Goal: Find specific page/section: Find specific page/section

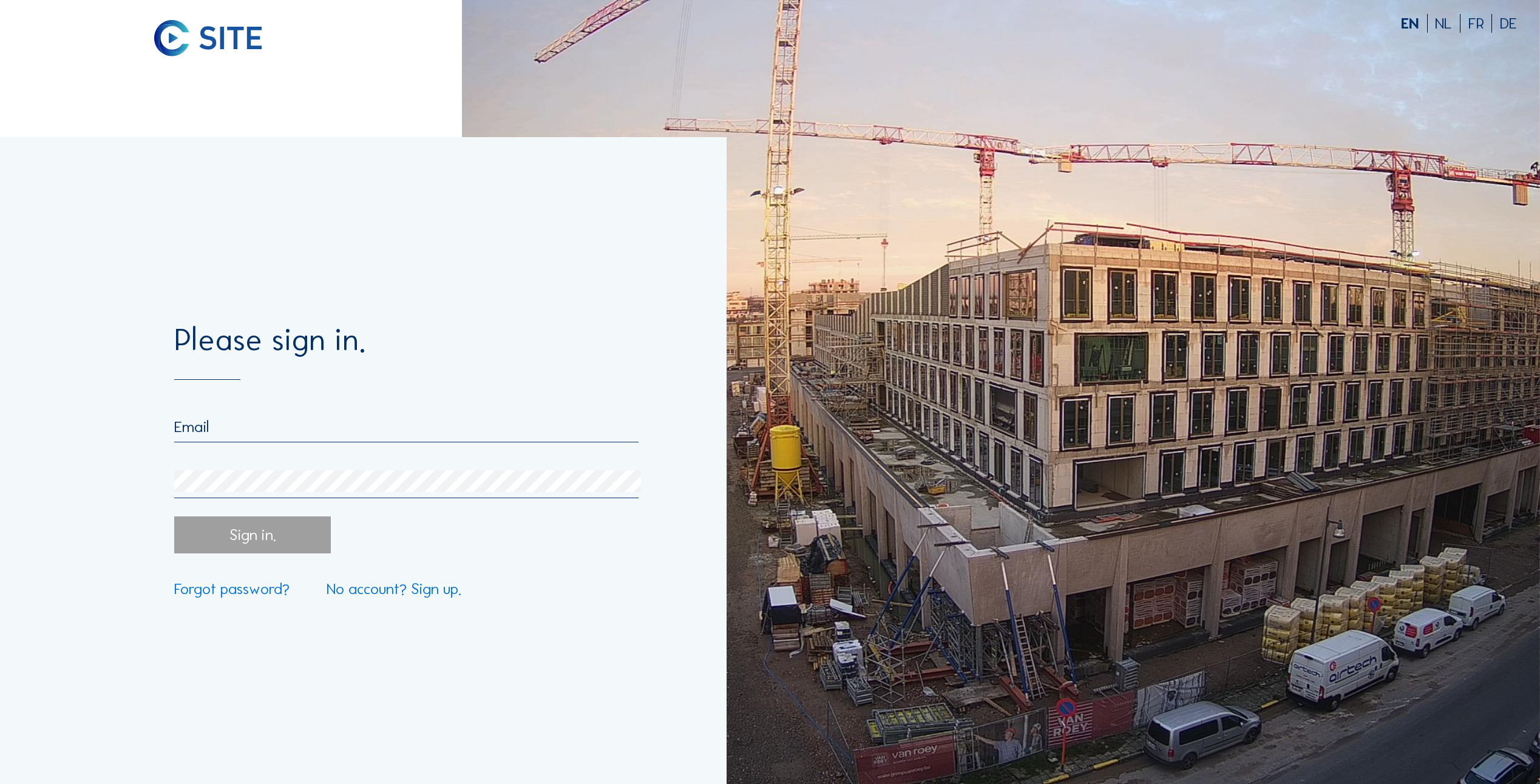
click at [218, 420] on input "email" at bounding box center [406, 427] width 465 height 19
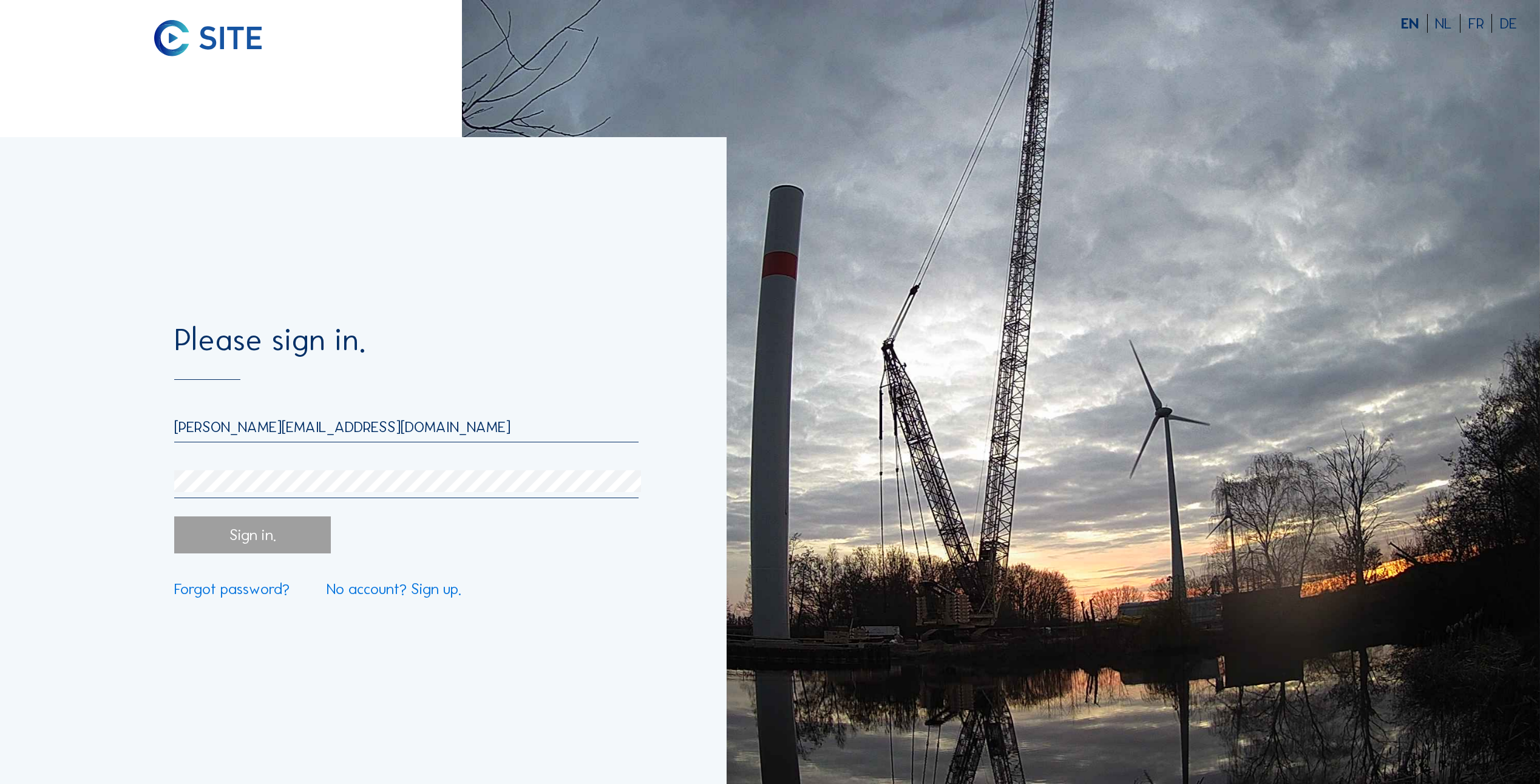
type input "[PERSON_NAME][EMAIL_ADDRESS][DOMAIN_NAME]"
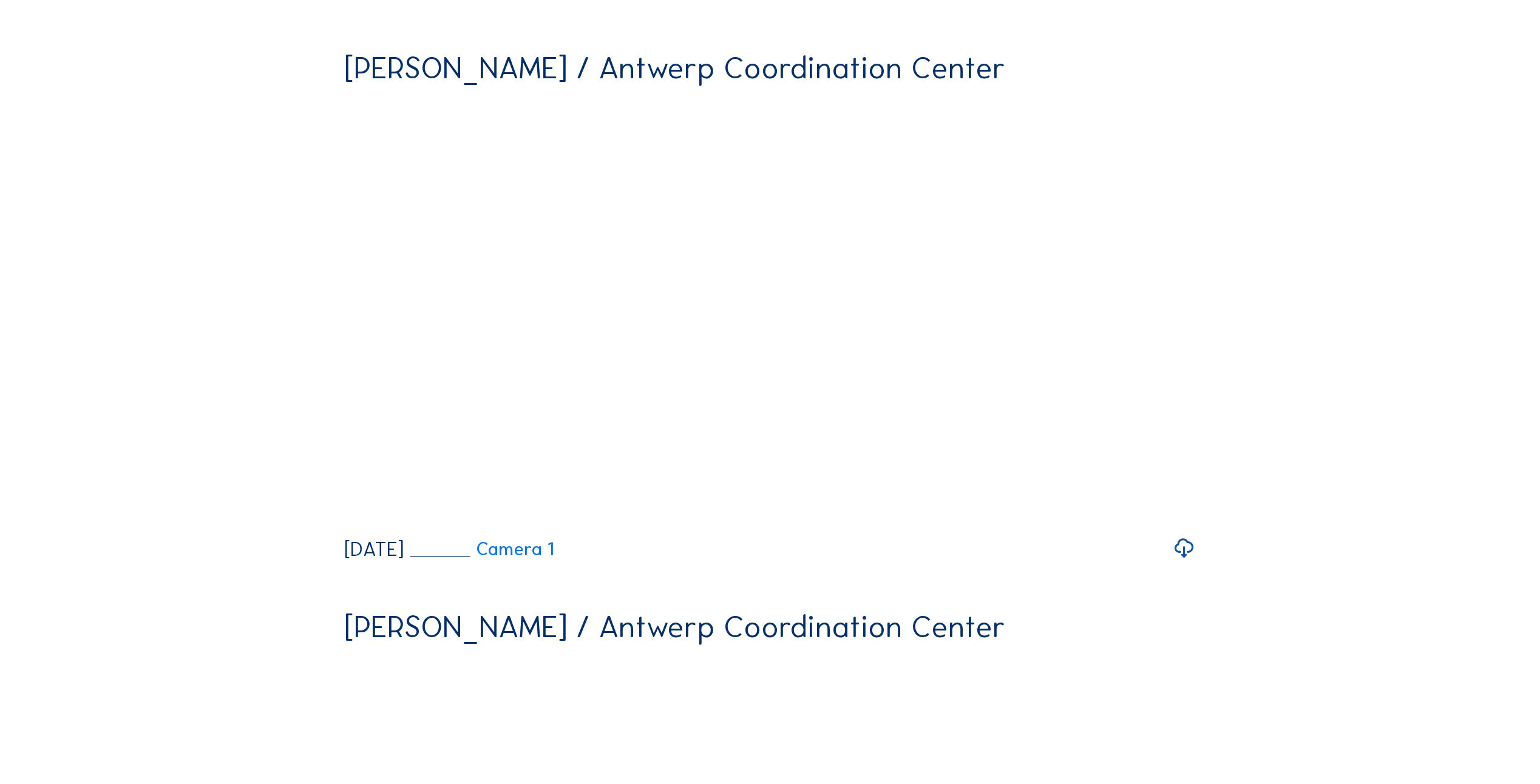
scroll to position [243, 0]
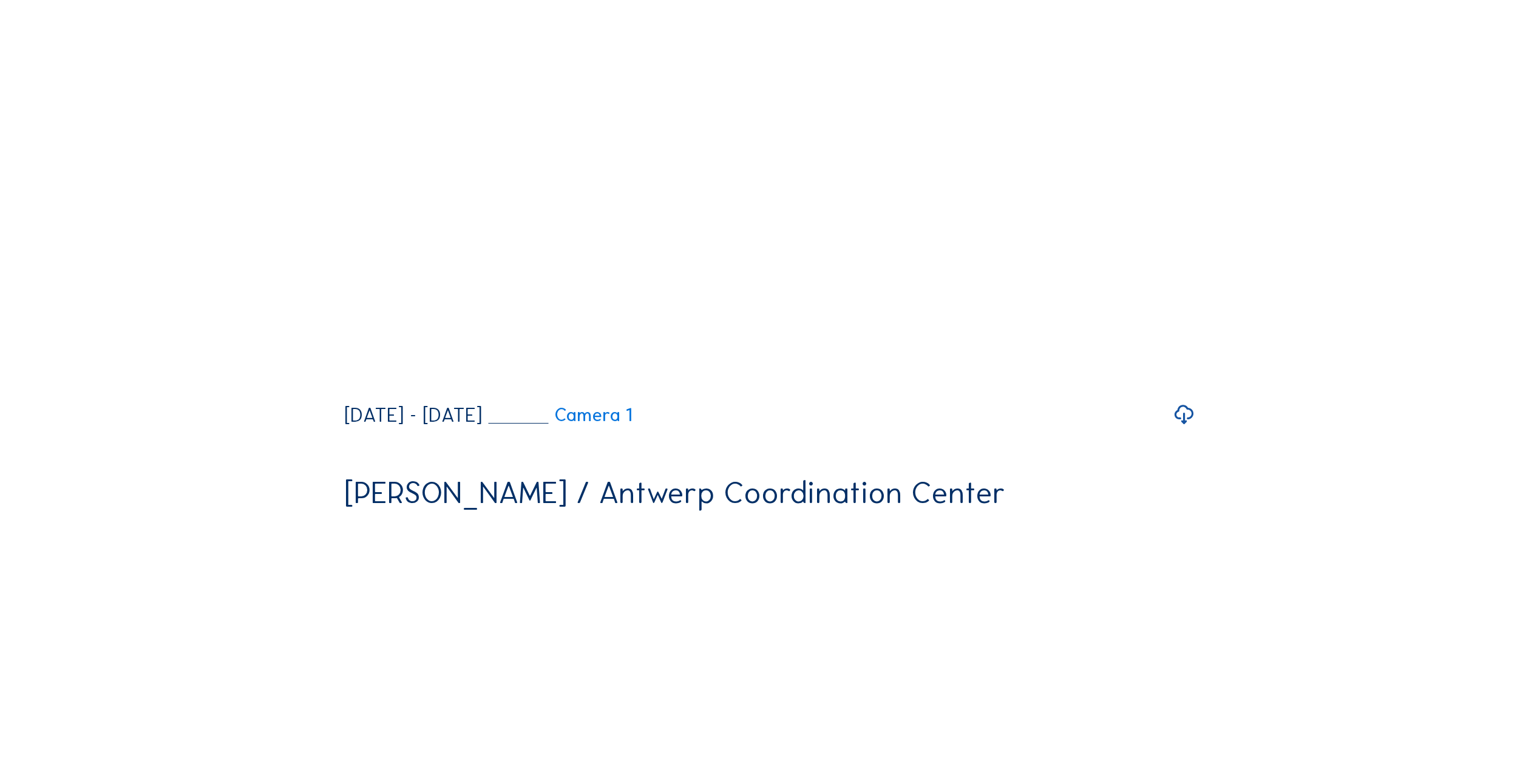
click at [1189, 429] on icon at bounding box center [1183, 415] width 23 height 28
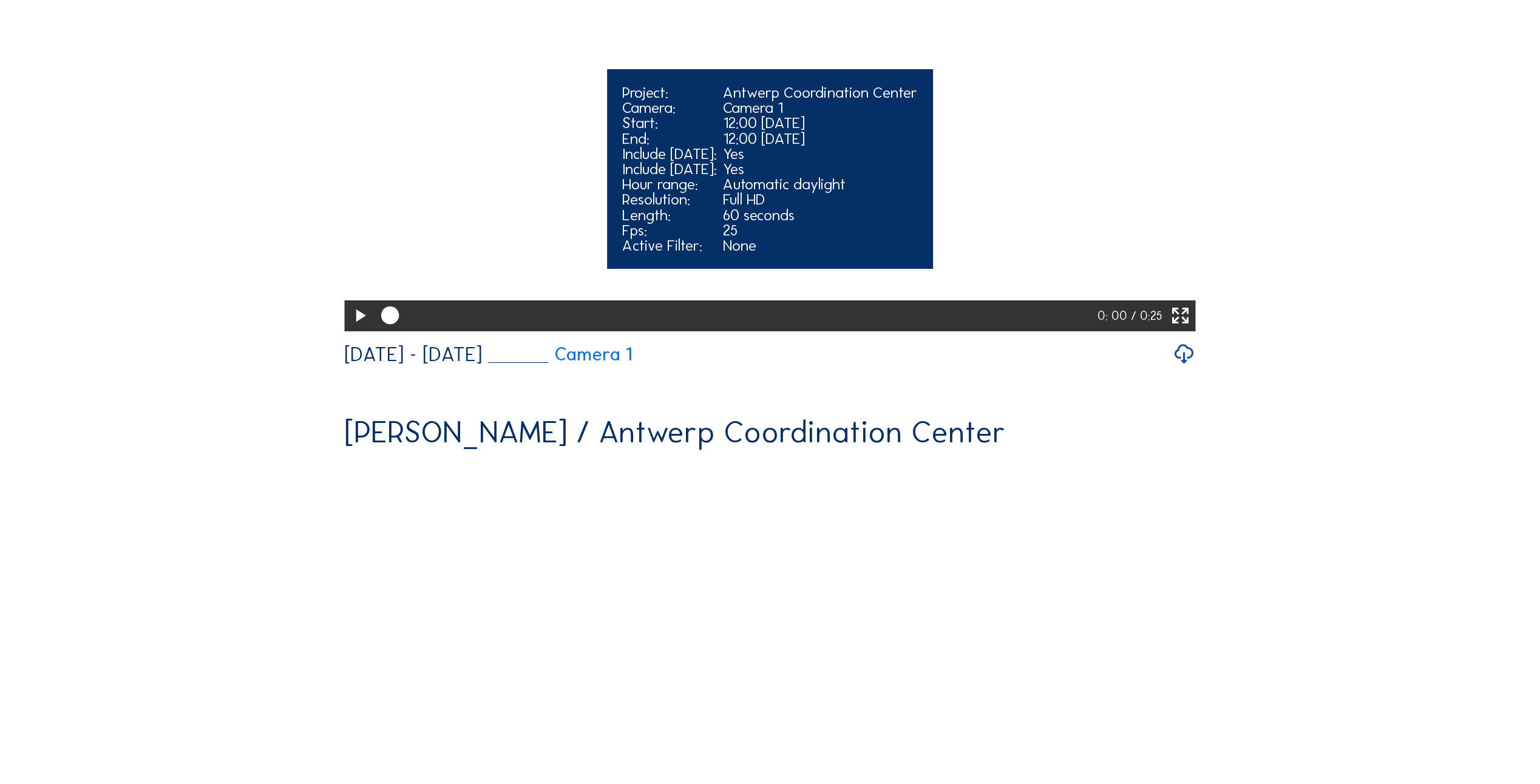
scroll to position [0, 0]
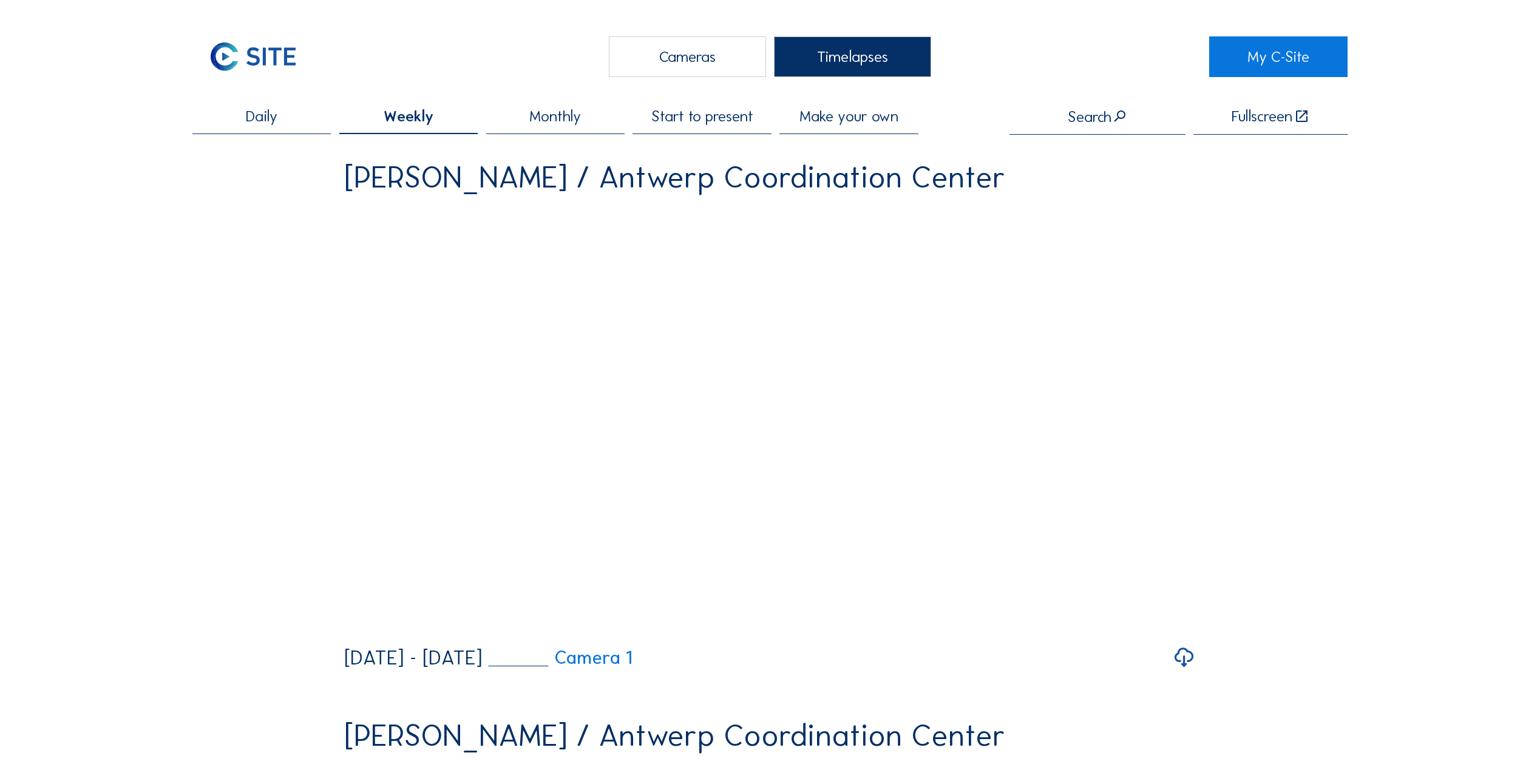
click at [406, 119] on span "Weekly" at bounding box center [409, 116] width 50 height 15
click at [576, 120] on span "Monthly" at bounding box center [555, 116] width 52 height 15
click at [426, 118] on span "Weekly" at bounding box center [409, 116] width 46 height 15
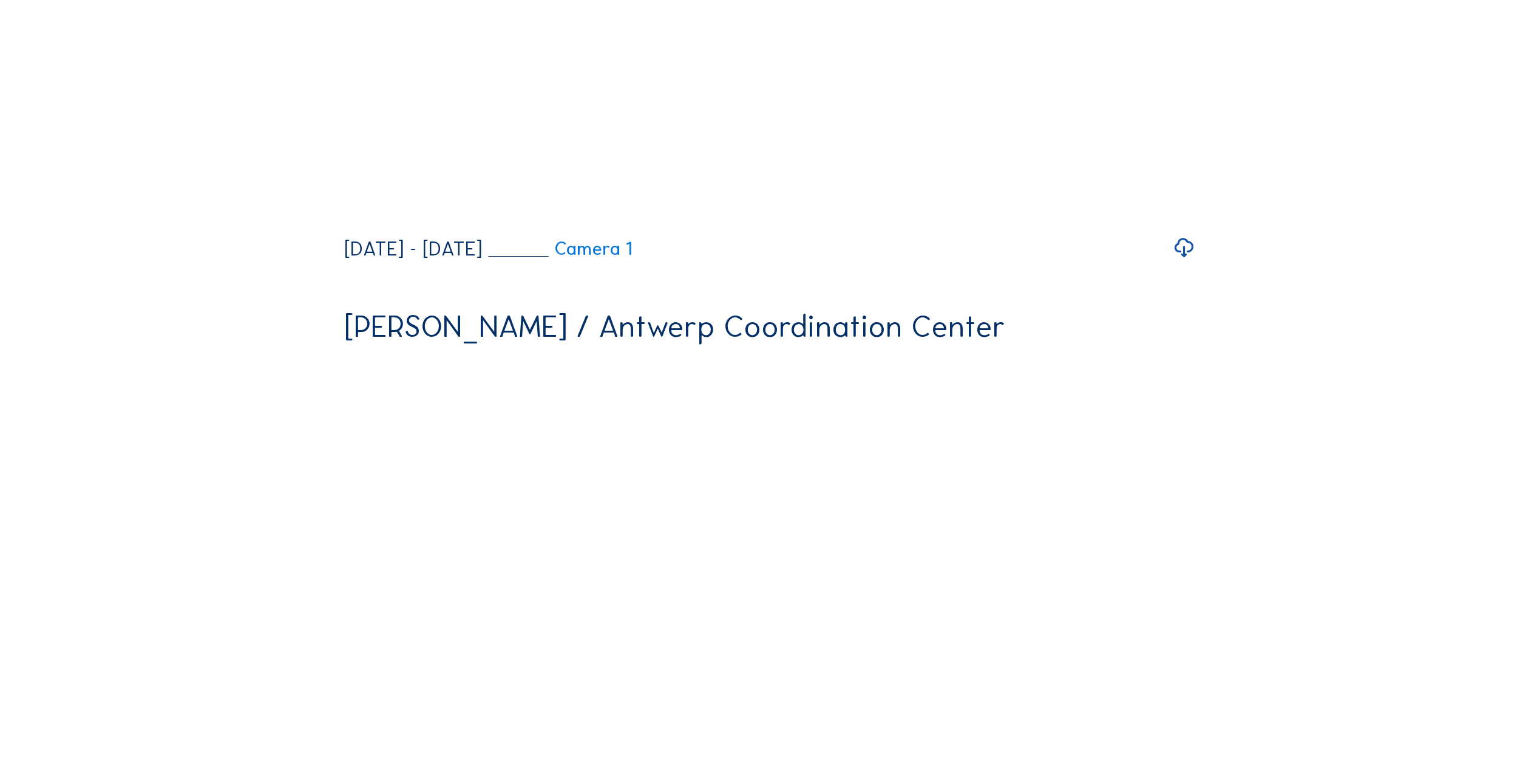
scroll to position [990, 0]
